Goal: Navigation & Orientation: Go to known website

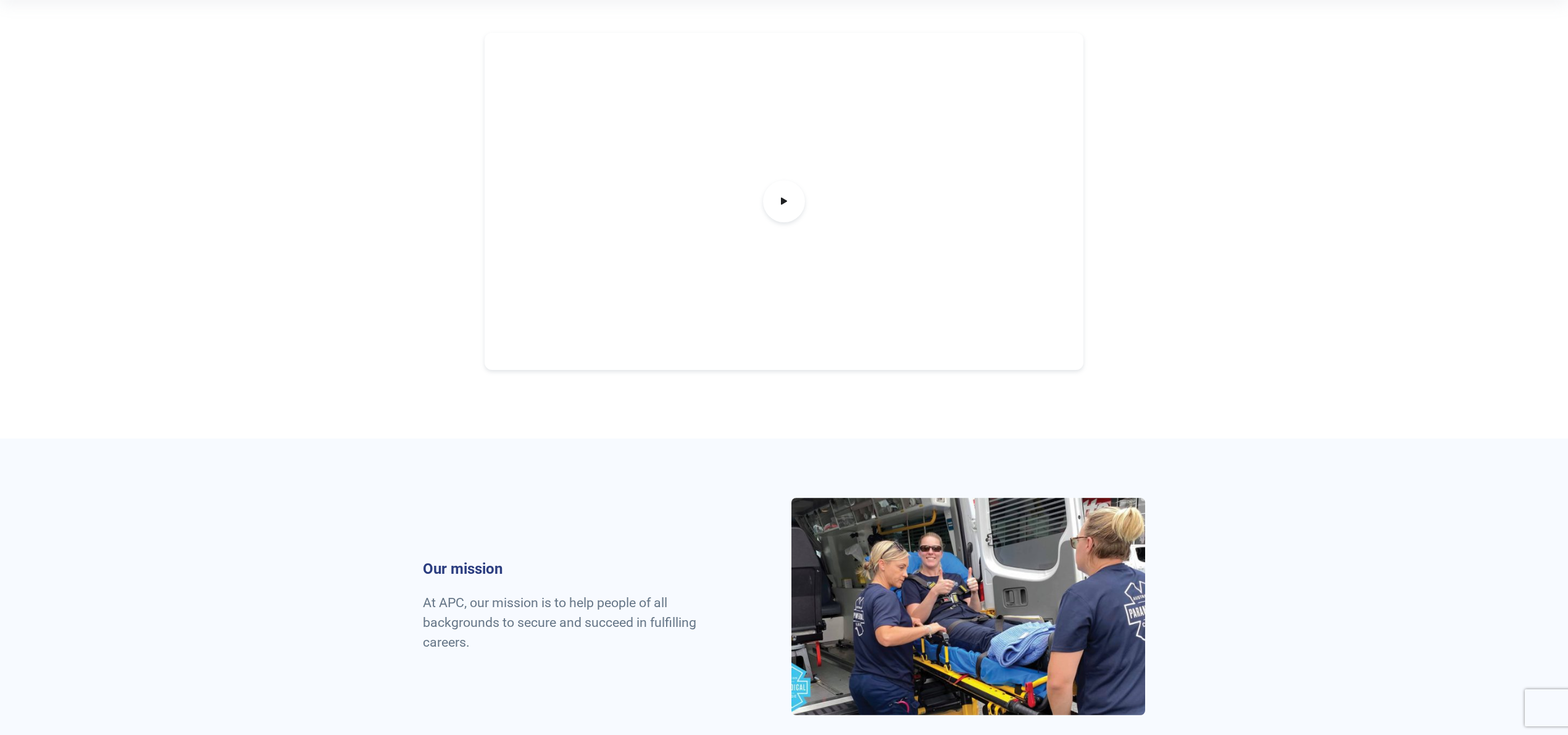
scroll to position [263, 0]
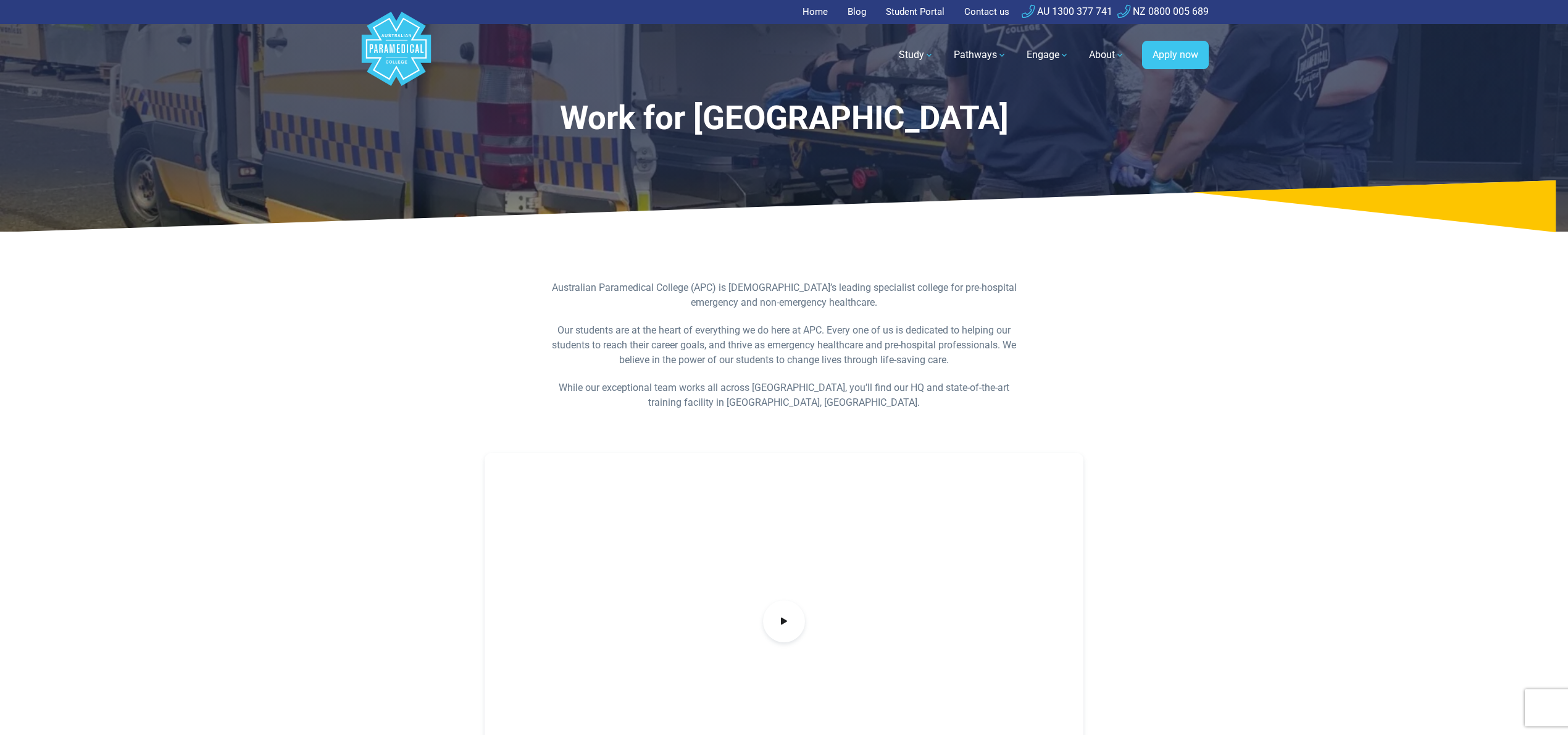
click at [803, 13] on link "Home" at bounding box center [819, 12] width 33 height 24
